Goal: Task Accomplishment & Management: Manage account settings

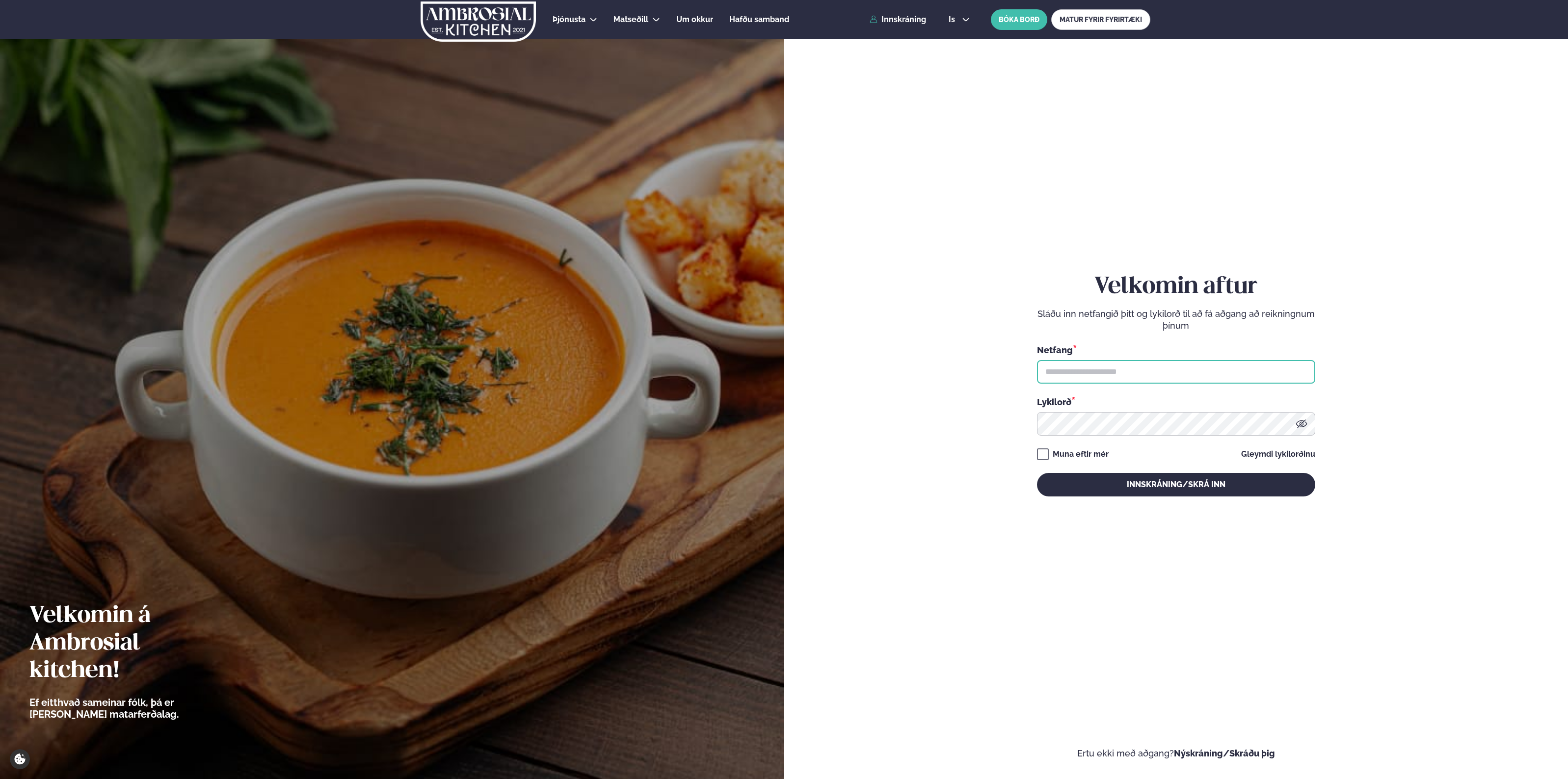
type input "**********"
click at [1086, 450] on div "Muna eftir mér" at bounding box center [1080, 454] width 56 height 12
click at [1083, 455] on div "Muna eftir mér" at bounding box center [1072, 454] width 72 height 12
click at [1157, 491] on button "Innskráning/Skrá inn" at bounding box center [1175, 484] width 278 height 23
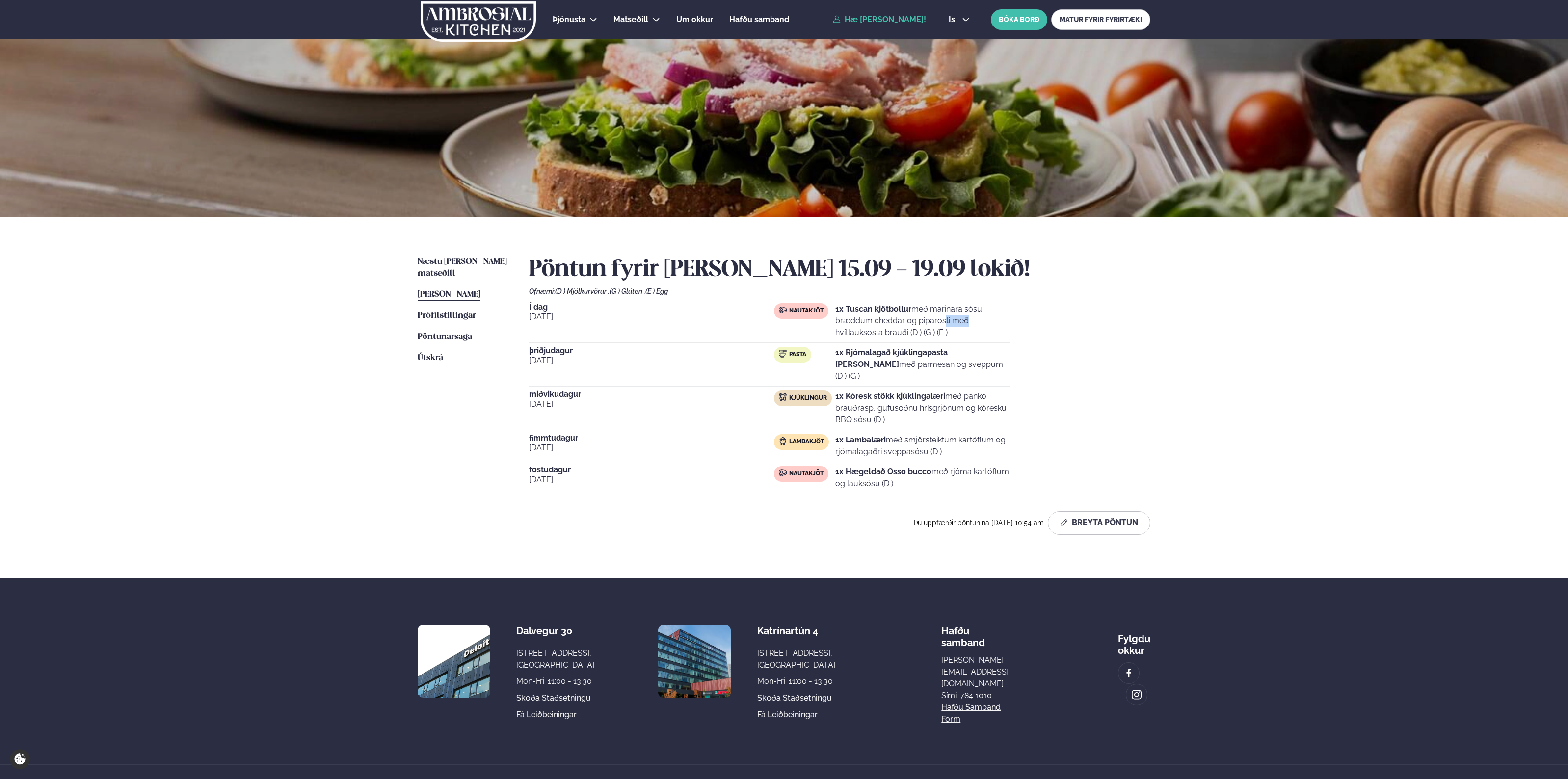
drag, startPoint x: 903, startPoint y: 318, endPoint x: 958, endPoint y: 329, distance: 56.1
click at [925, 324] on p "1x Tuscan kjötbollur með marinara sósu, bræddum cheddar og piparosti með hvítla…" at bounding box center [923, 321] width 175 height 36
click at [958, 329] on p "1x Tuscan kjötbollur með marinara sósu, bræddum cheddar og piparosti með hvítla…" at bounding box center [923, 321] width 175 height 36
drag, startPoint x: 955, startPoint y: 332, endPoint x: 872, endPoint y: 334, distance: 83.0
click at [872, 334] on p "1x Tuscan kjötbollur með marinara sósu, bræddum cheddar og piparosti með hvítla…" at bounding box center [923, 321] width 175 height 36
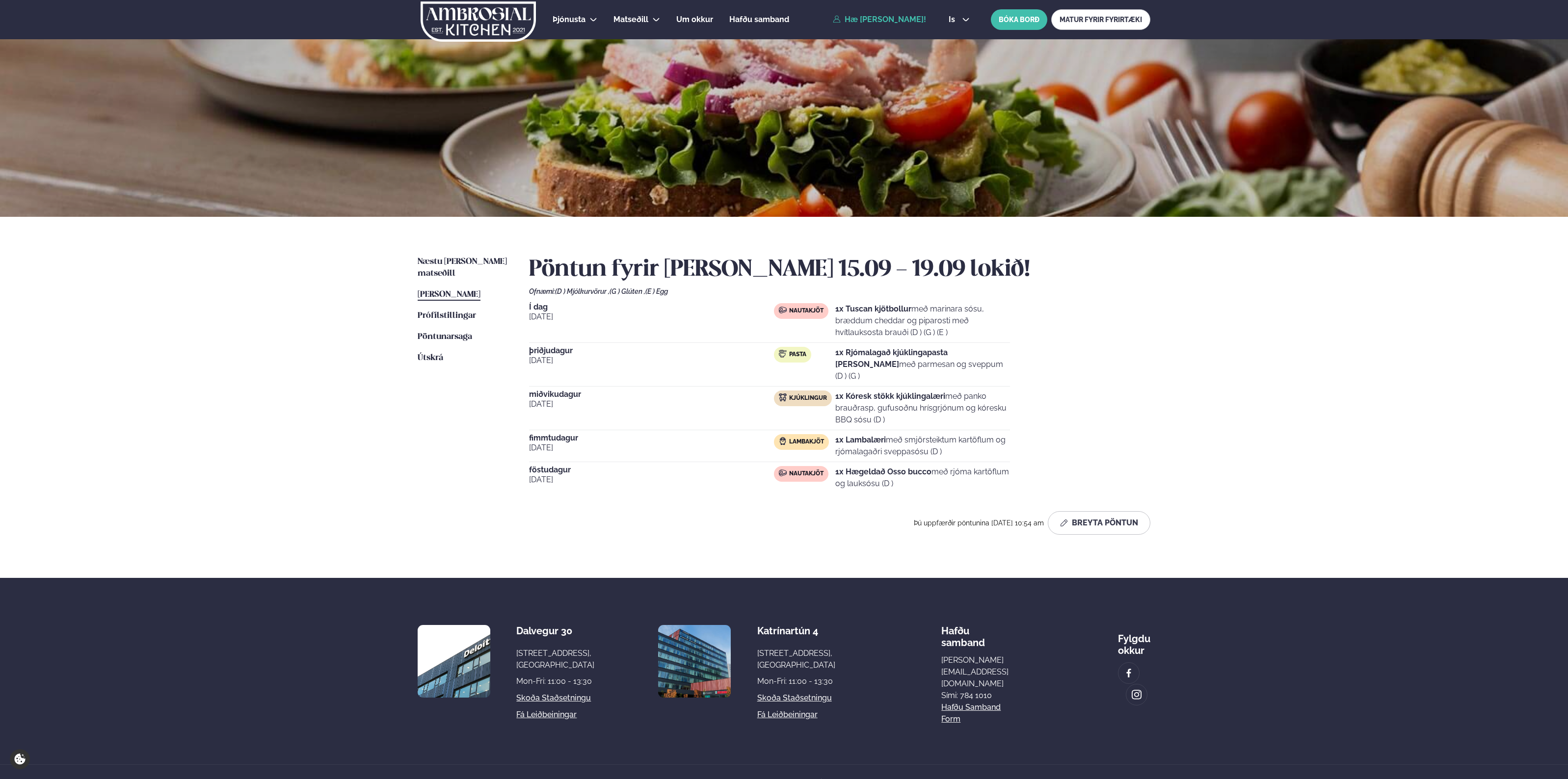
click at [872, 334] on p "1x Tuscan kjötbollur með marinara sósu, bræddum cheddar og piparosti með hvítla…" at bounding box center [923, 321] width 175 height 36
